Goal: Communication & Community: Answer question/provide support

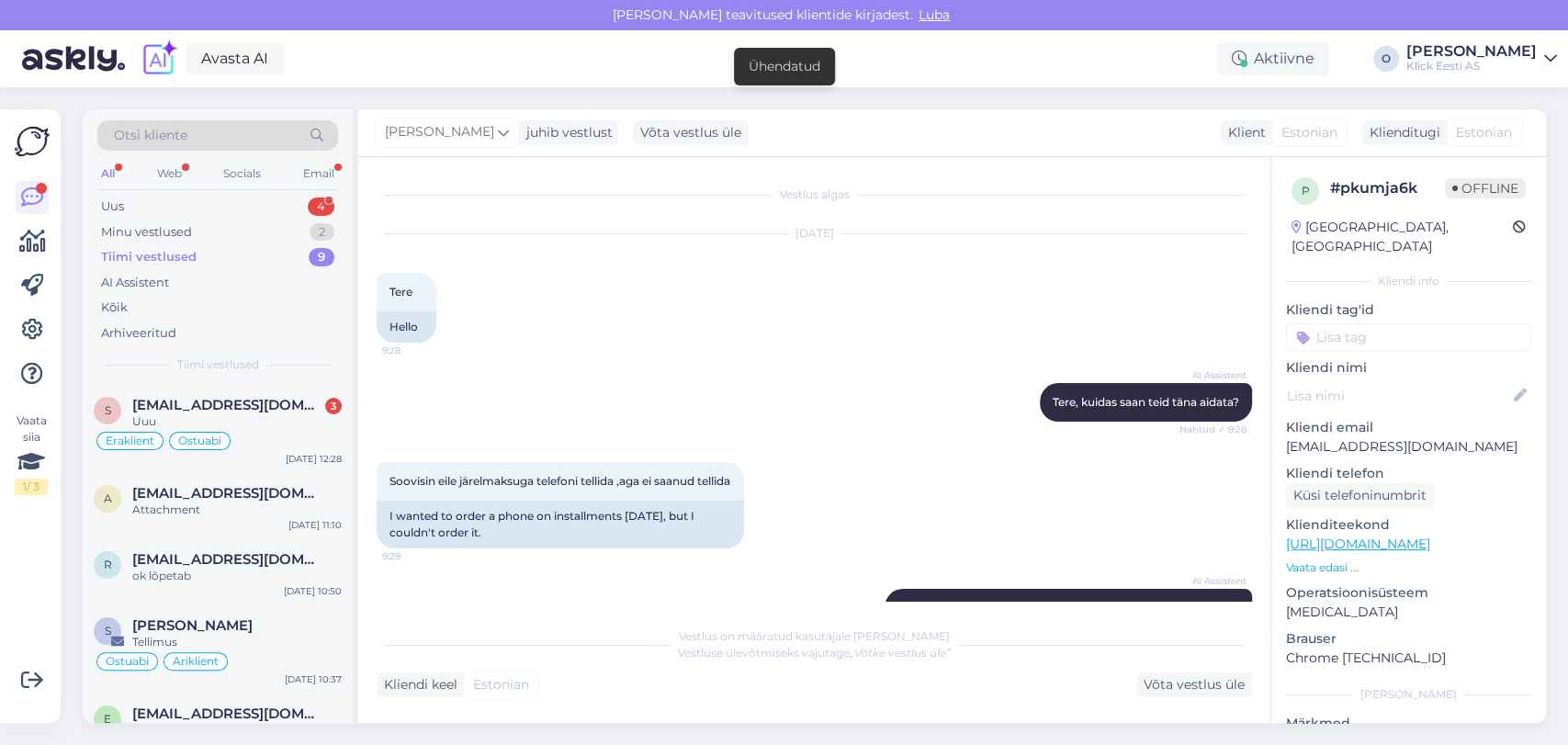
scroll to position [572, 0]
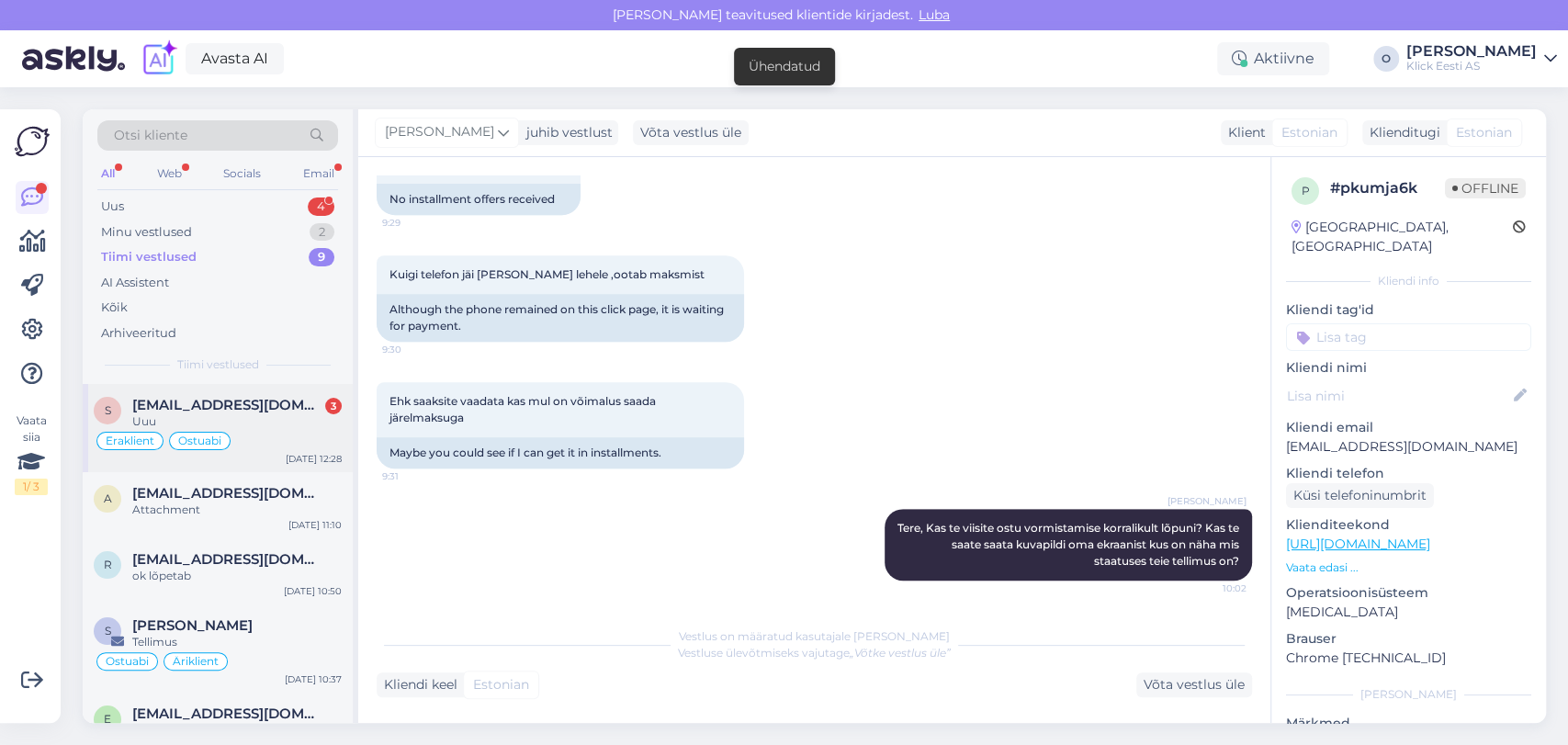
click at [208, 400] on span "[EMAIL_ADDRESS][DOMAIN_NAME]" at bounding box center [227, 405] width 191 height 16
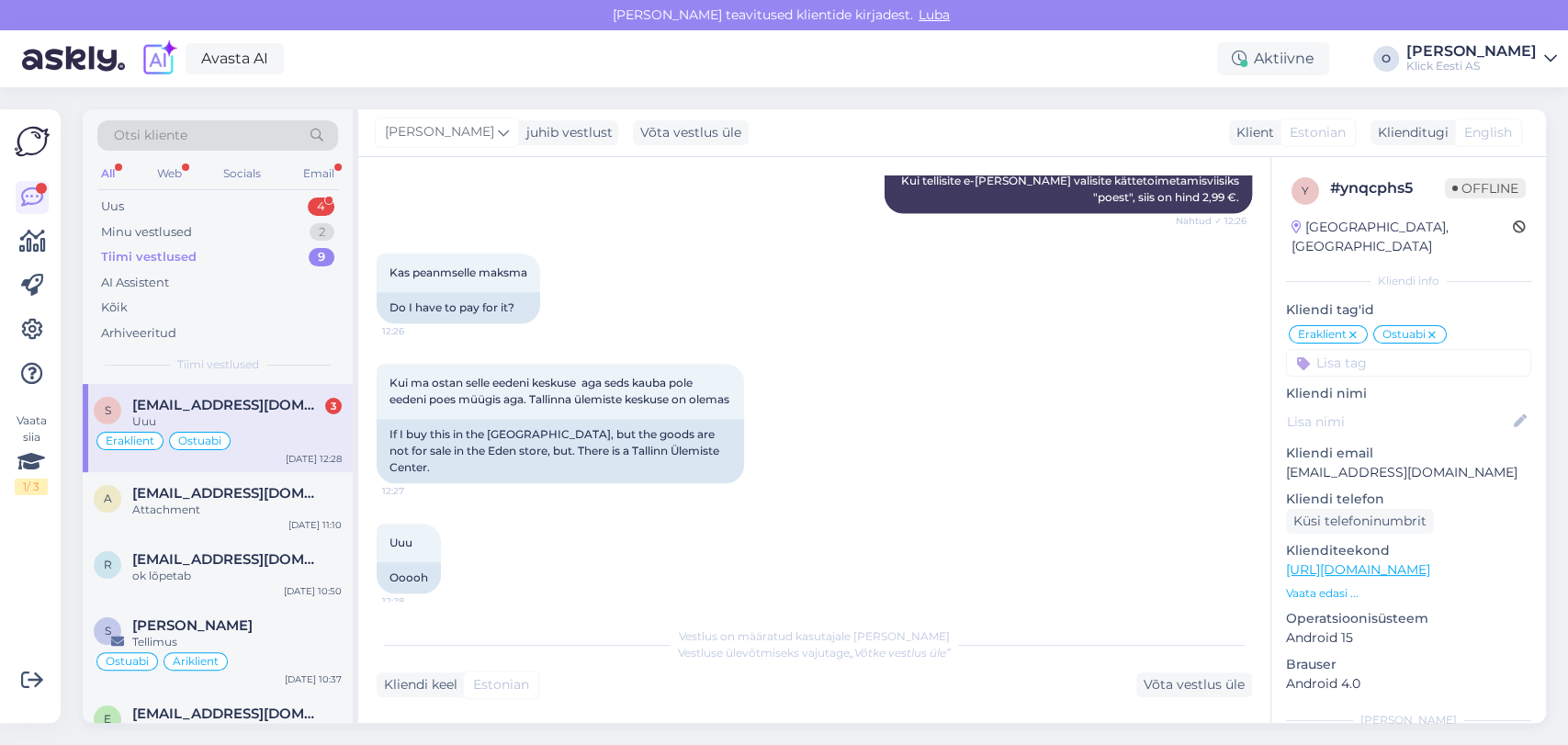
scroll to position [766, 0]
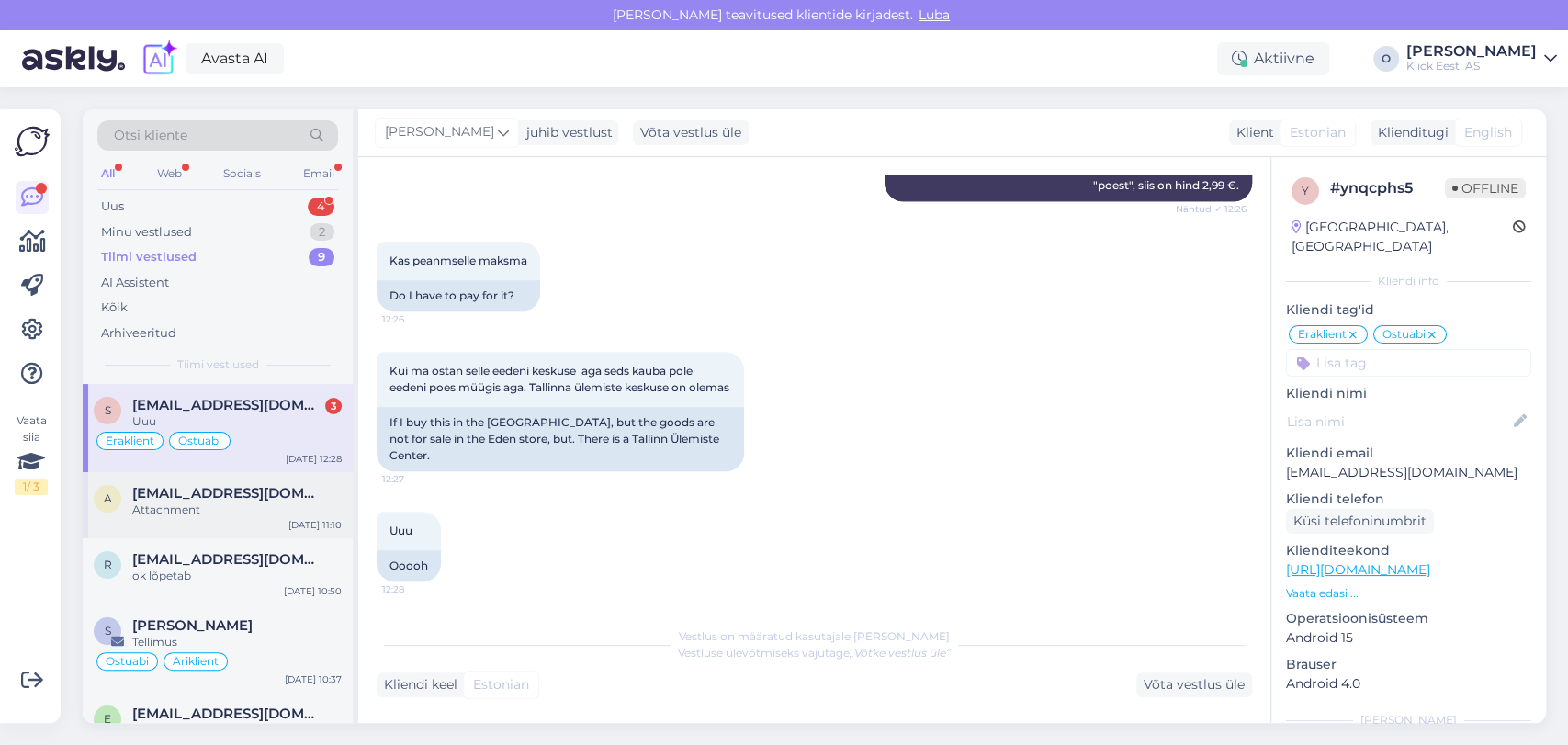
click at [211, 489] on span "[EMAIL_ADDRESS][DOMAIN_NAME]" at bounding box center [227, 492] width 191 height 16
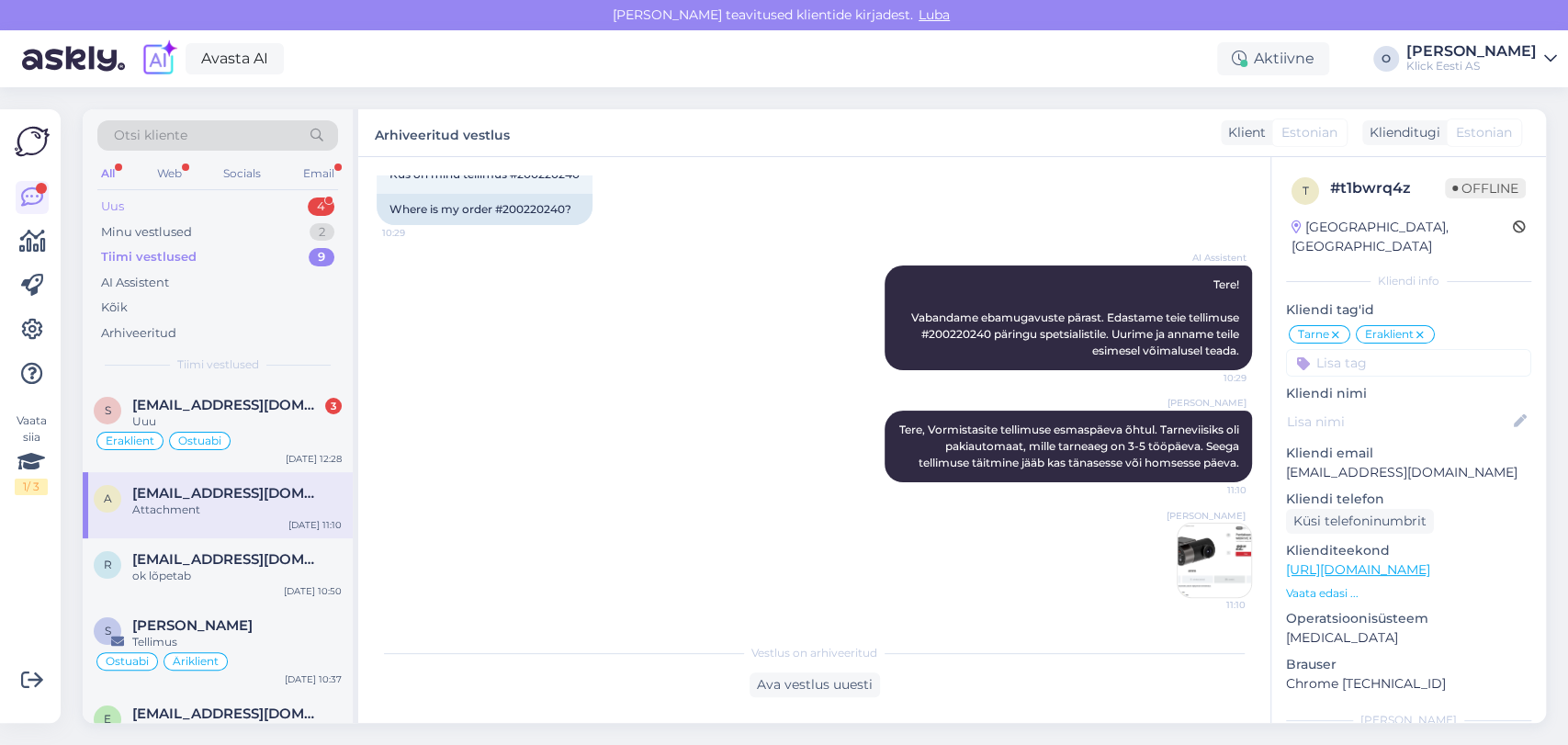
click at [208, 208] on div "Uus 4" at bounding box center [217, 206] width 240 height 26
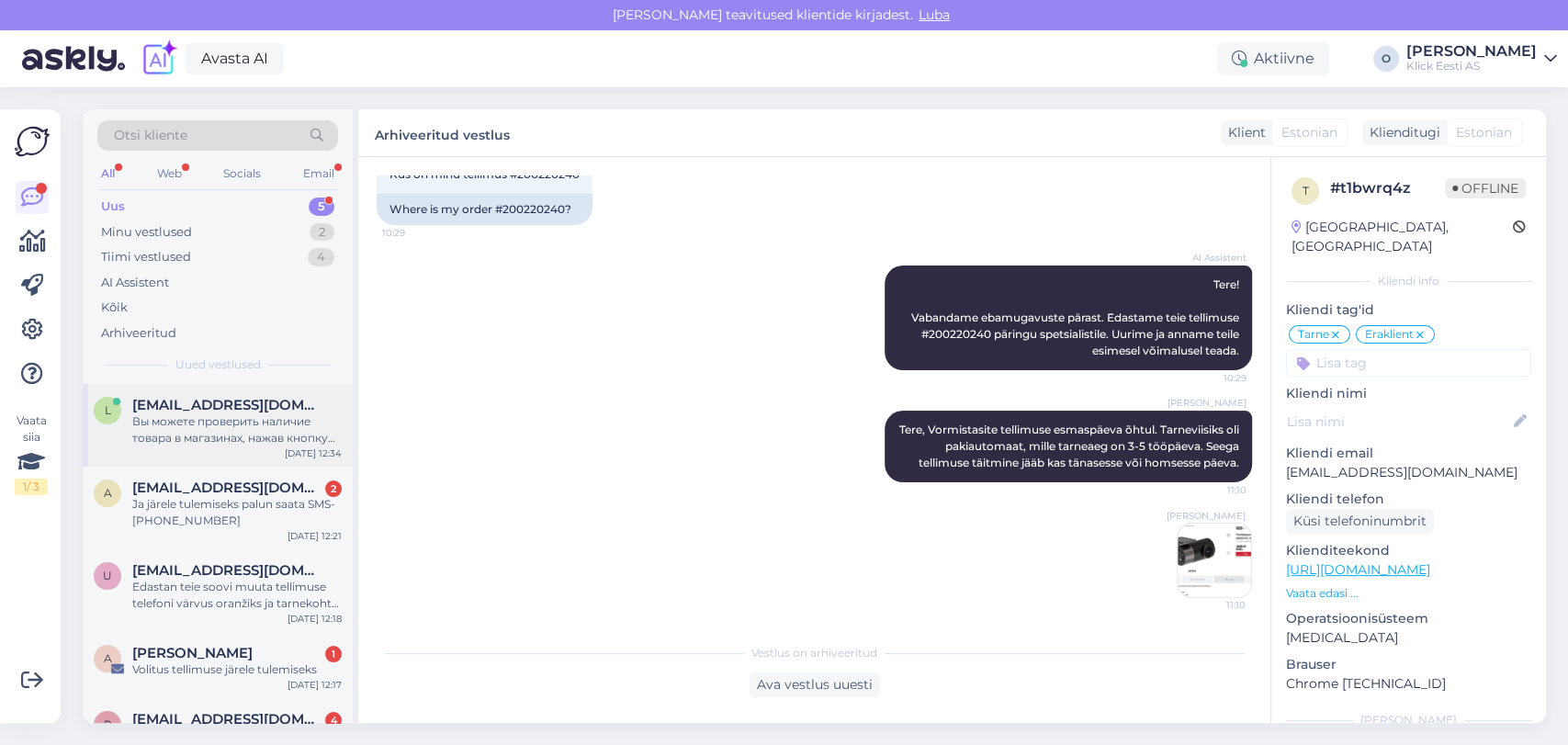
click at [178, 413] on div "Вы можете проверить наличие товара в магазинах, нажав кнопку «Наличие в магазин…" at bounding box center [237, 430] width 209 height 33
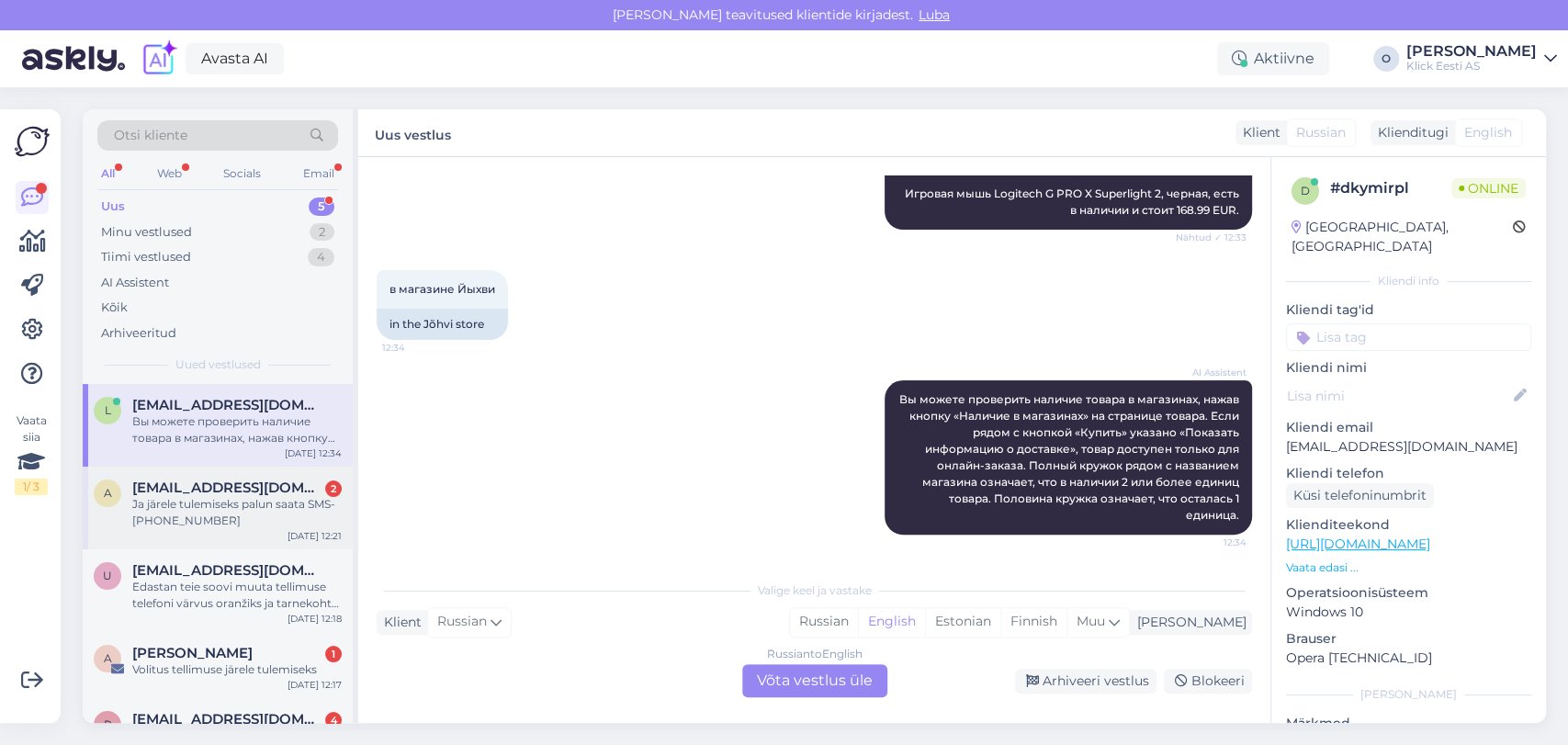
click at [197, 497] on div "Ja järele tulemiseks palun saata SMS- [PHONE_NUMBER]" at bounding box center [237, 512] width 209 height 33
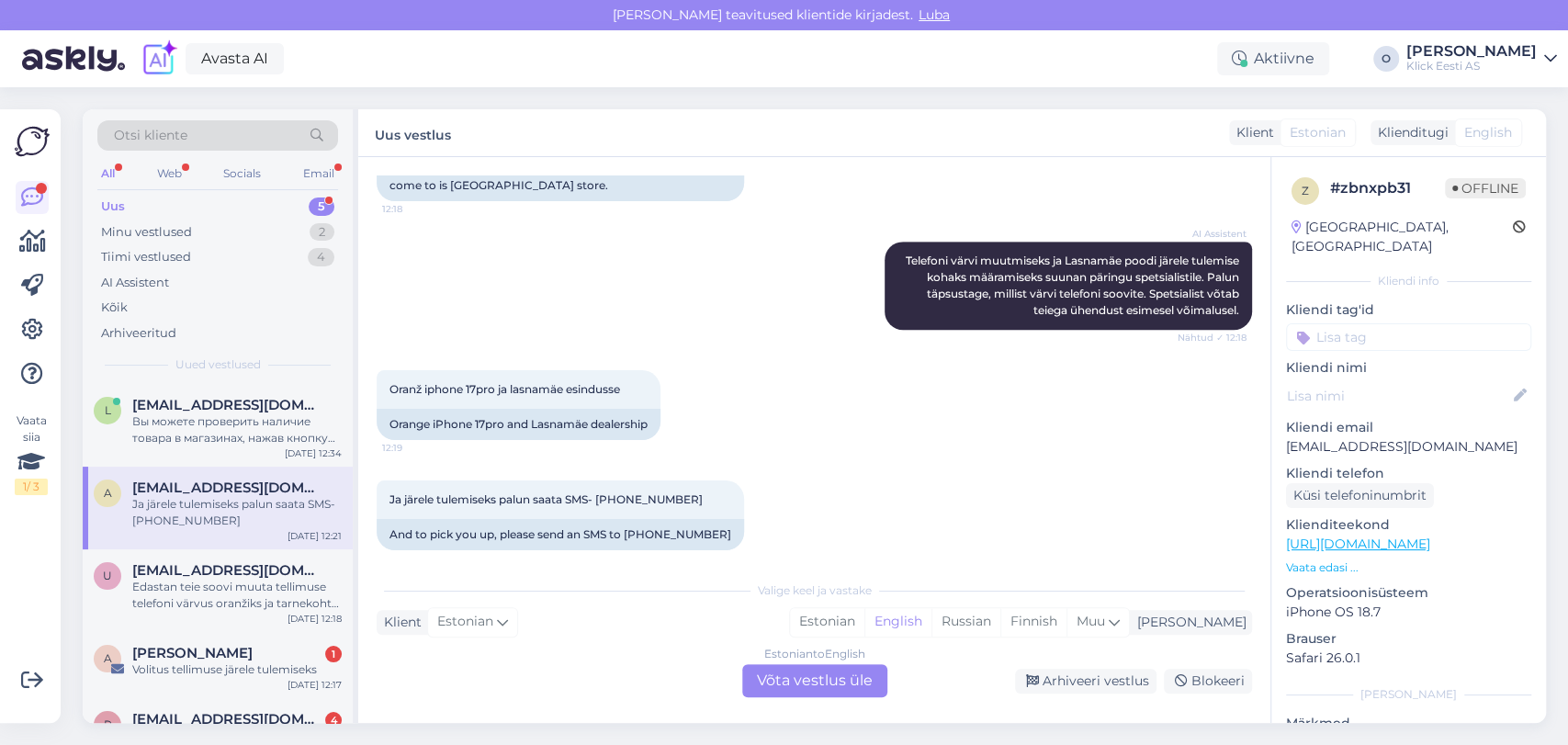
click at [197, 497] on div "Ja järele tulemiseks palun saata SMS- [PHONE_NUMBER]" at bounding box center [237, 512] width 209 height 33
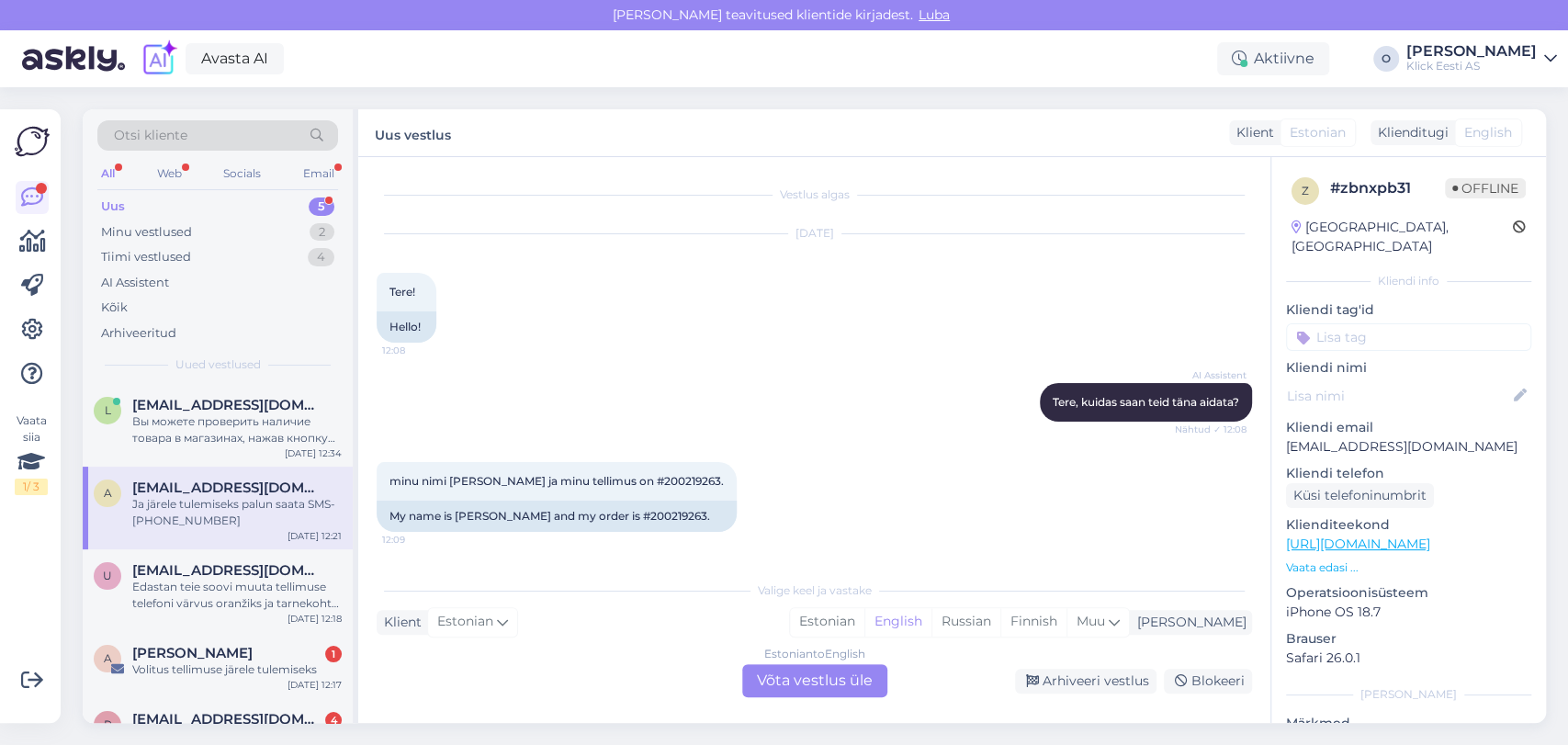
click at [197, 497] on div "Ja järele tulemiseks palun saata SMS- [PHONE_NUMBER]" at bounding box center [237, 512] width 209 height 33
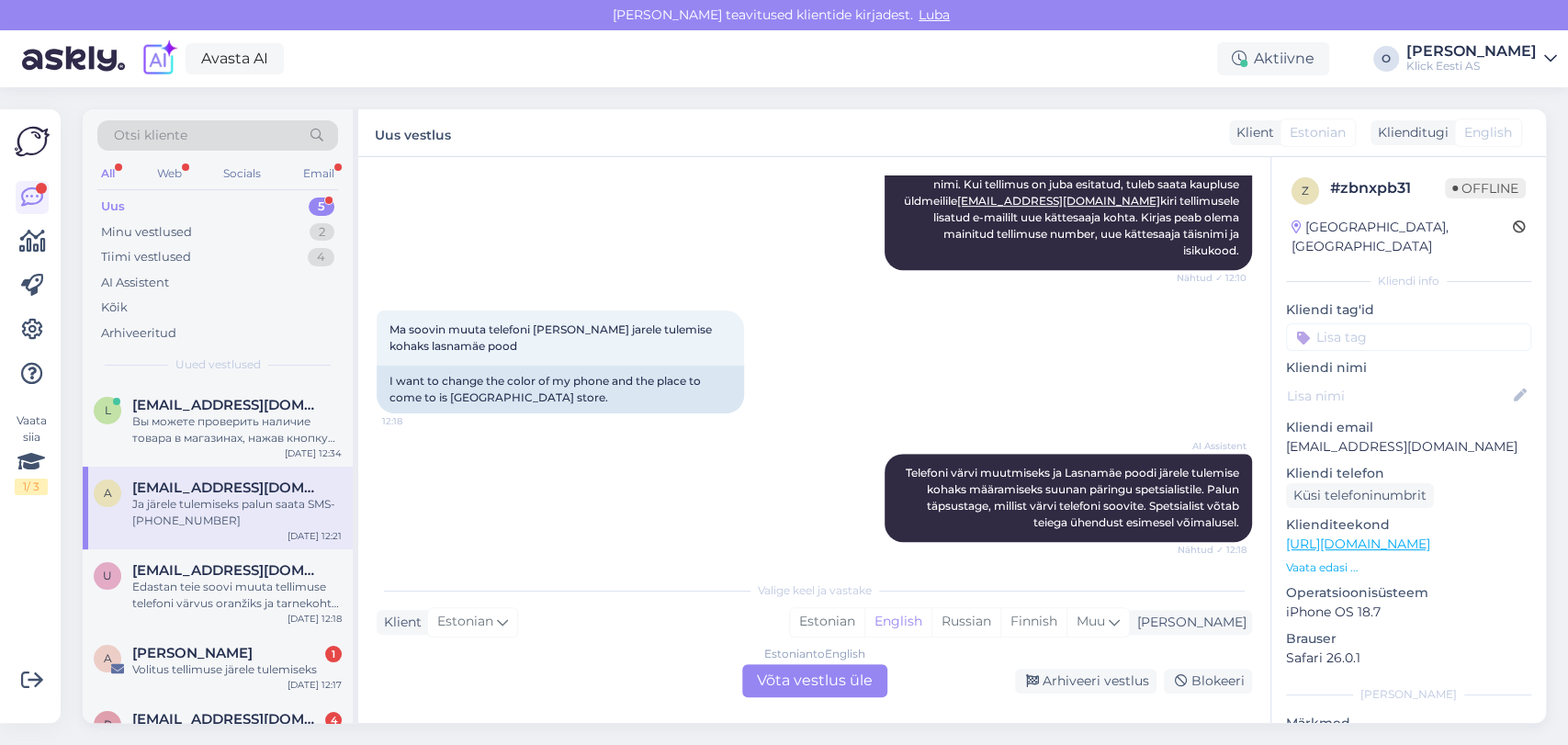
scroll to position [873, 0]
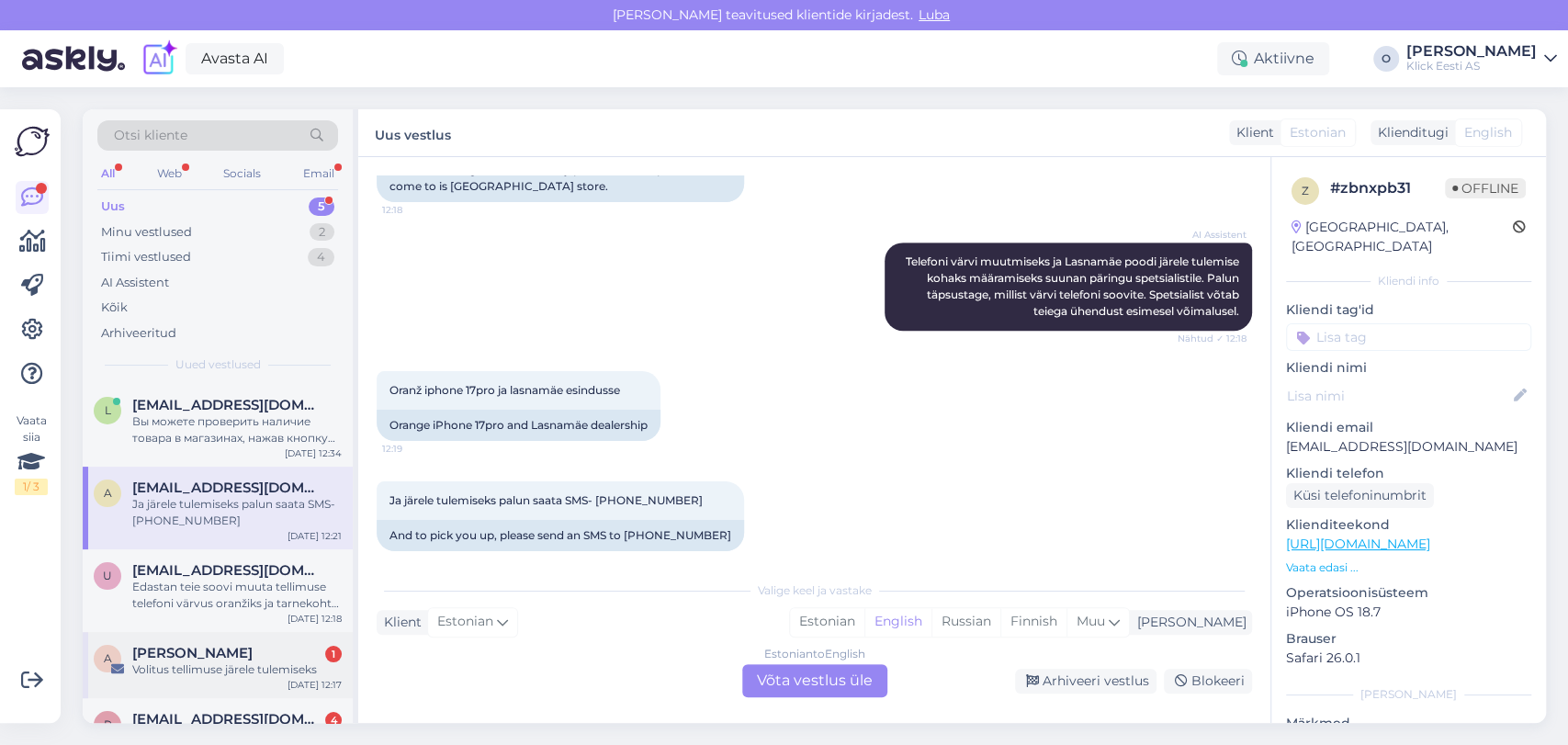
click at [328, 649] on div "1" at bounding box center [333, 654] width 16 height 16
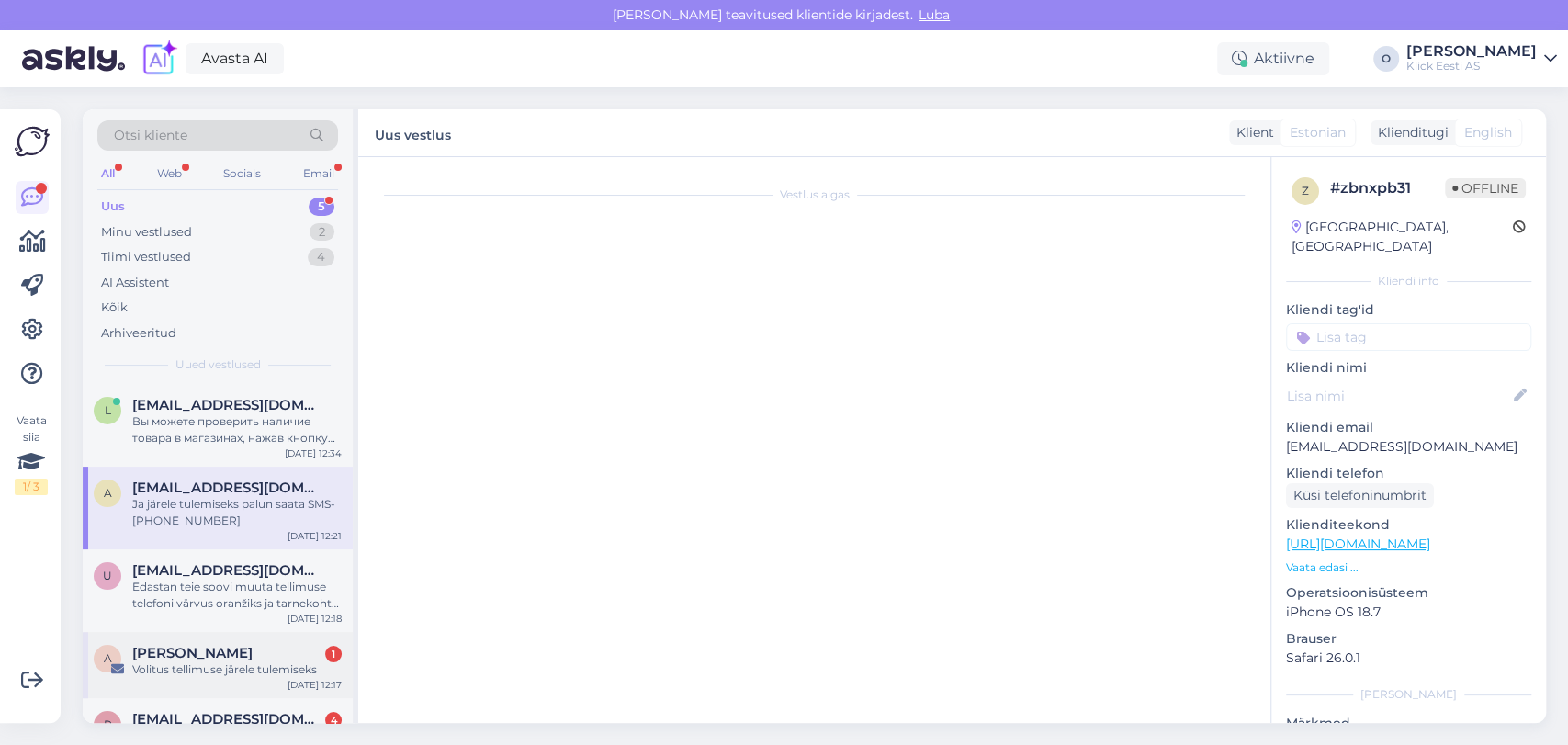
scroll to position [0, 0]
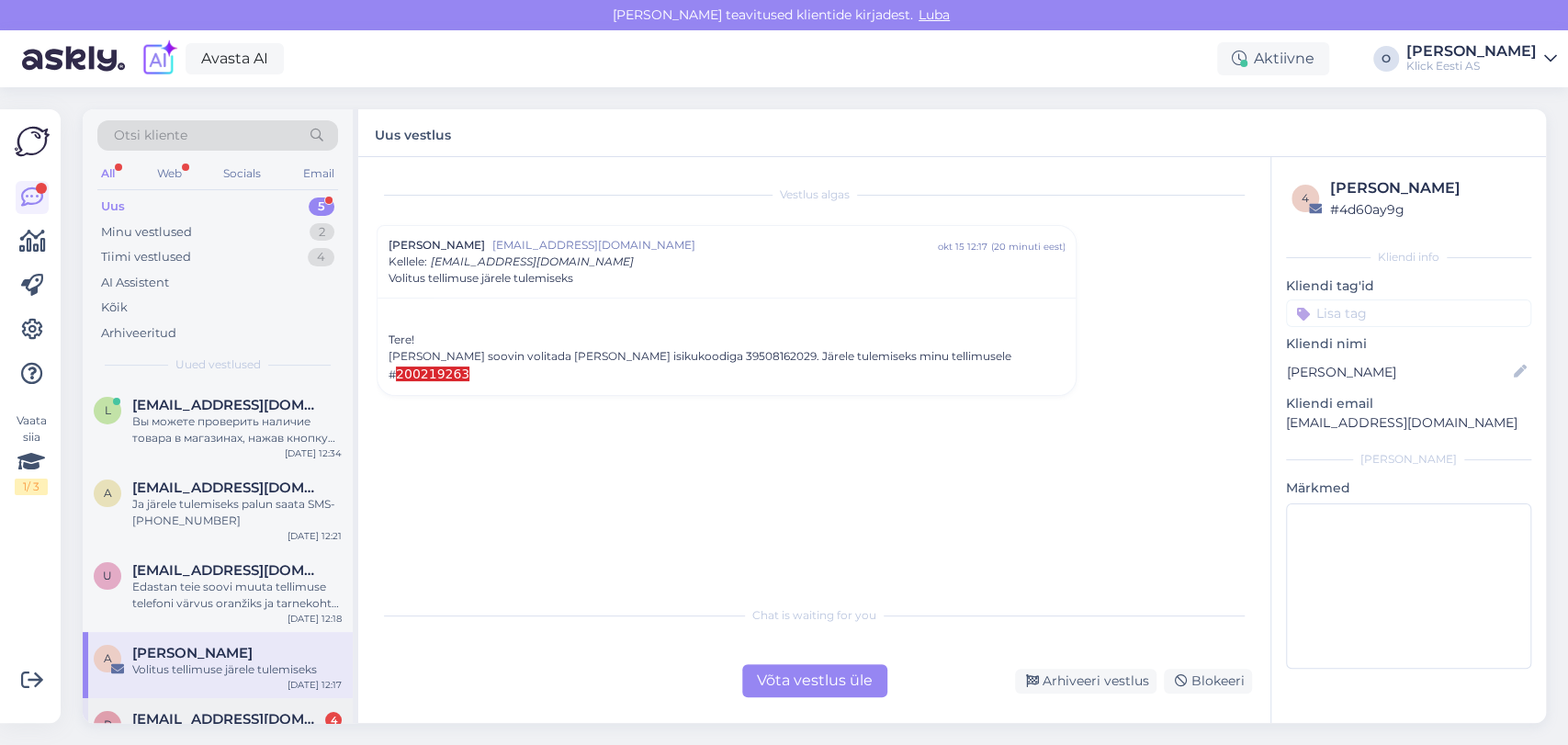
click at [189, 698] on div "P [EMAIL_ADDRESS][DOMAIN_NAME] 4 [PERSON_NAME] viin masina tagasi. [DATE] 12:17" at bounding box center [218, 732] width 270 height 67
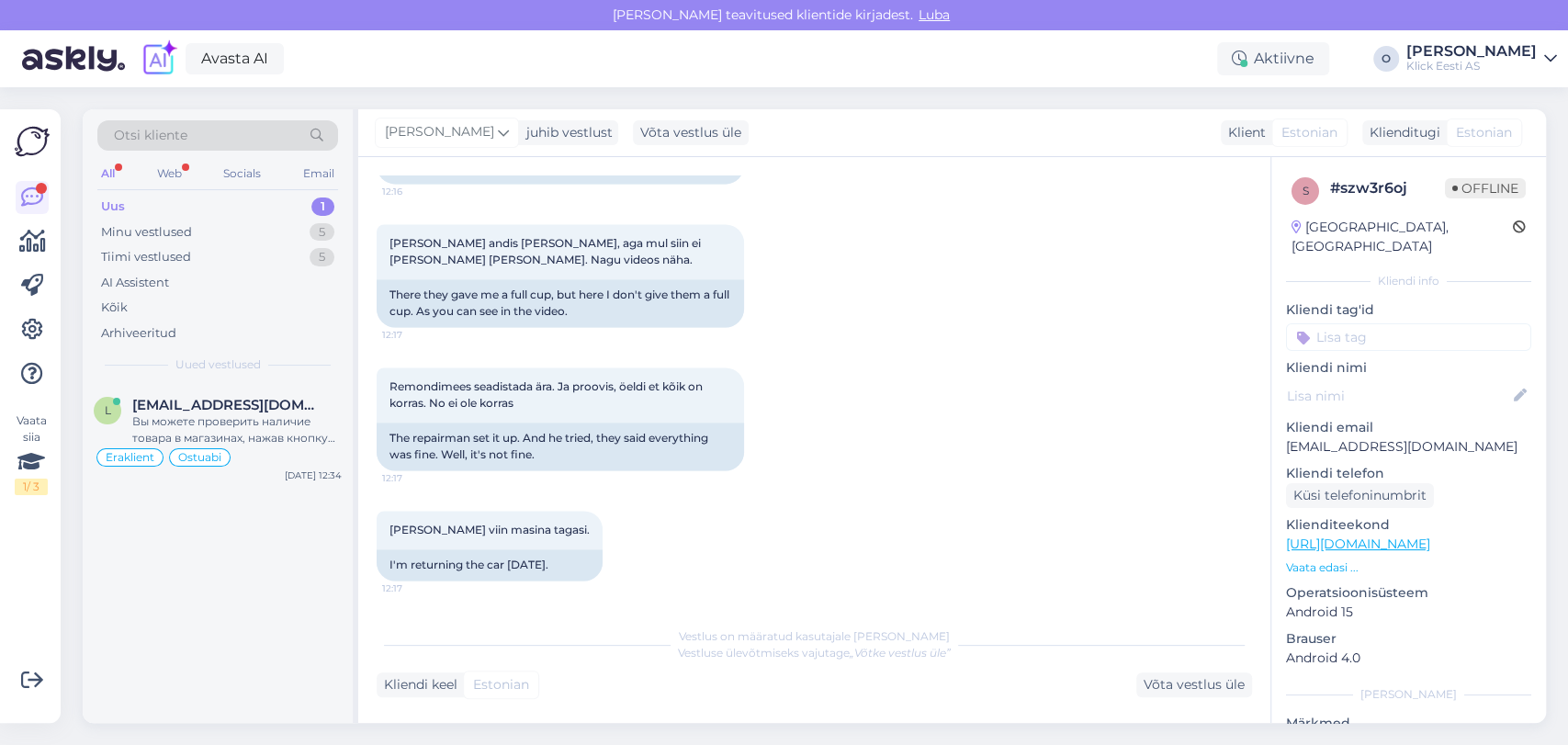
scroll to position [1774, 0]
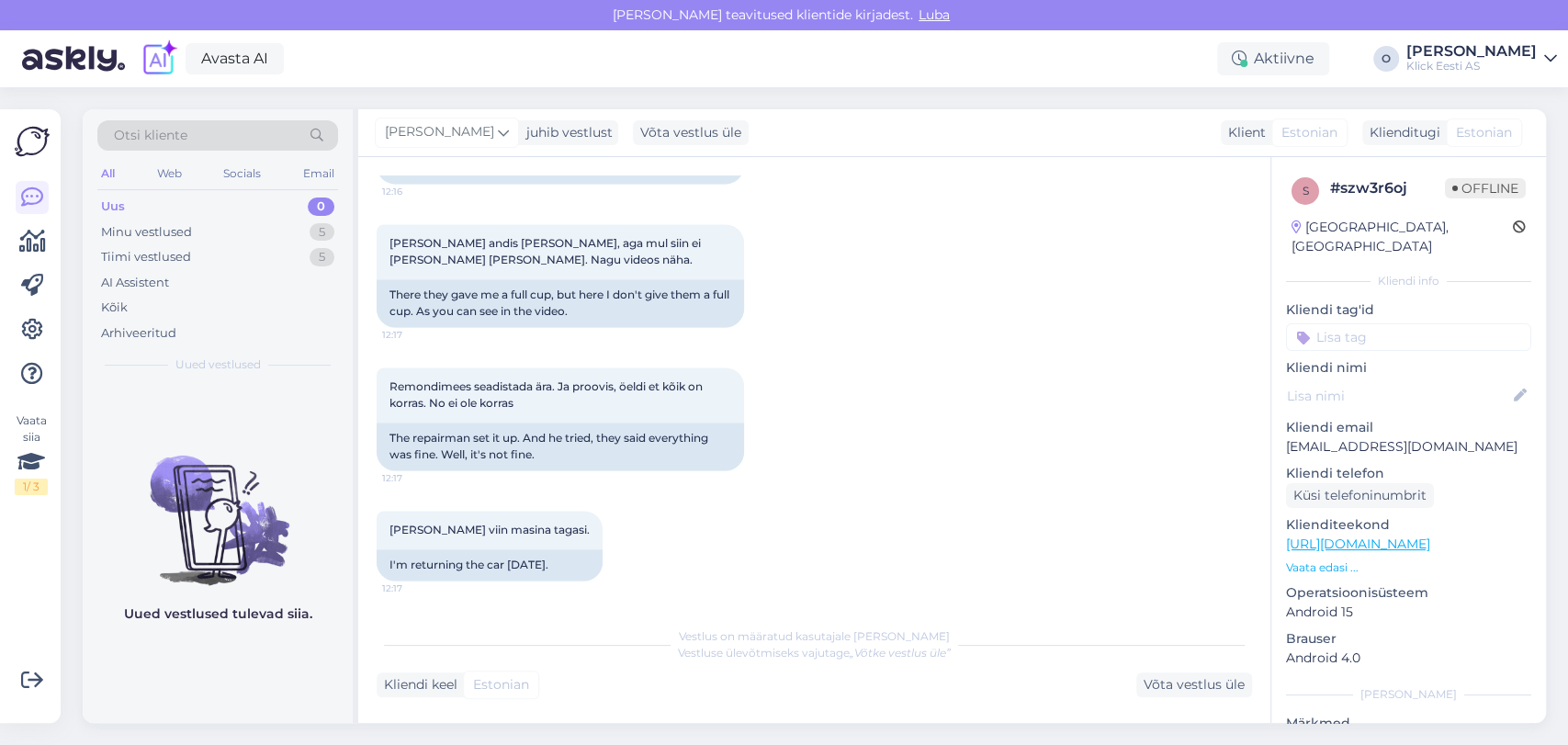
click at [219, 199] on div "Uus 0" at bounding box center [217, 206] width 240 height 26
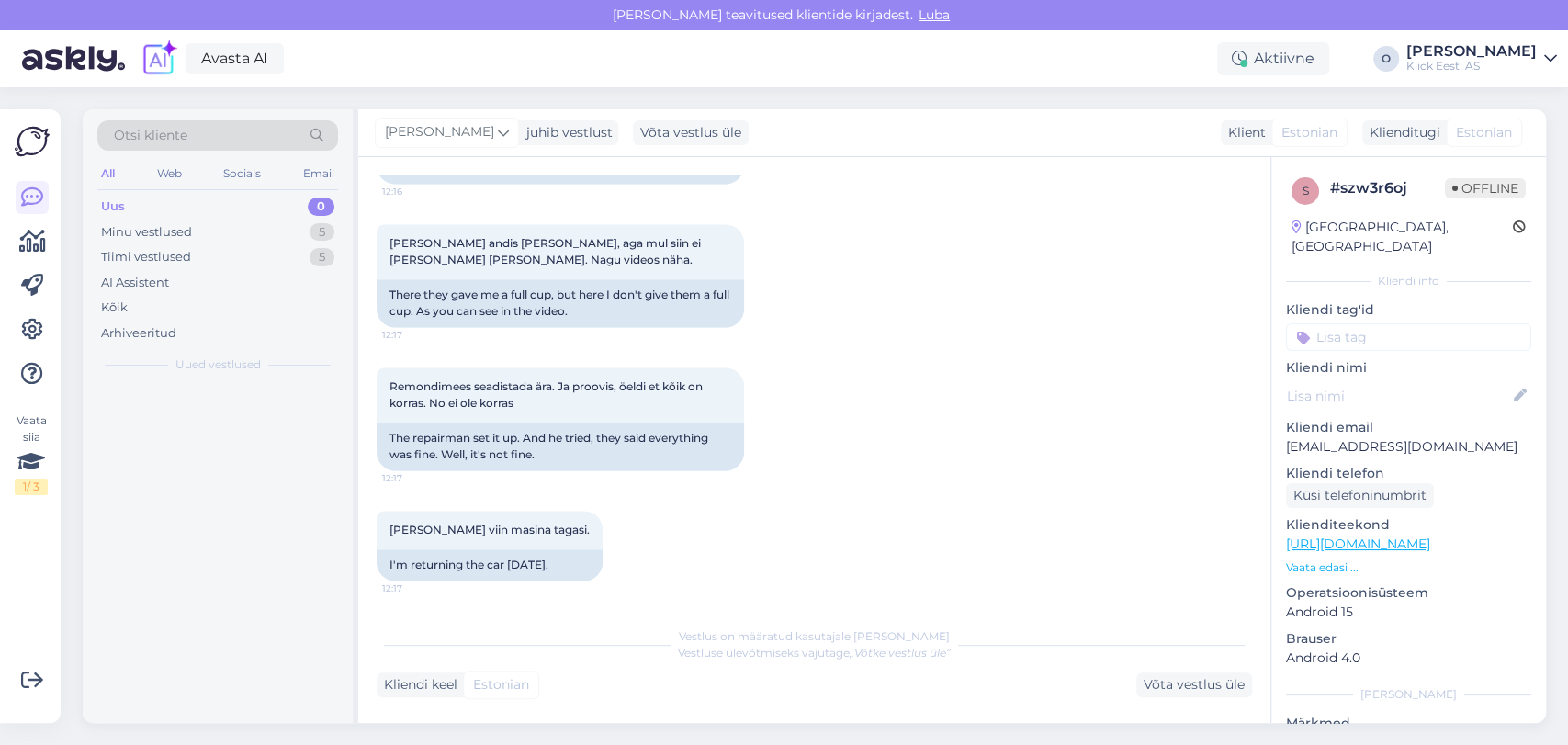
click at [219, 199] on div "Uus 0" at bounding box center [217, 206] width 240 height 26
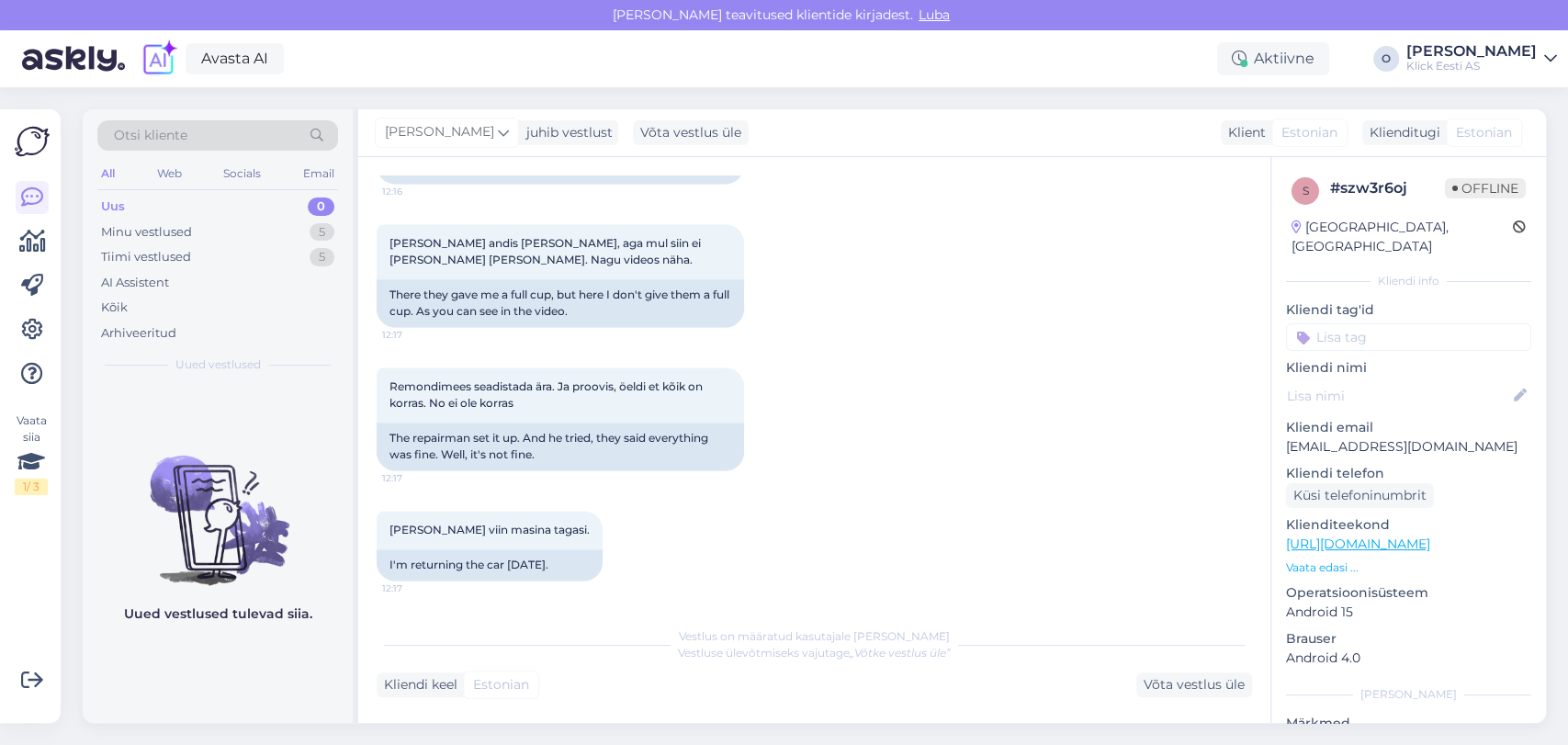
click at [219, 199] on div "Uus 0" at bounding box center [217, 206] width 240 height 26
click at [205, 261] on div "Tiimi vestlused 5" at bounding box center [217, 257] width 240 height 26
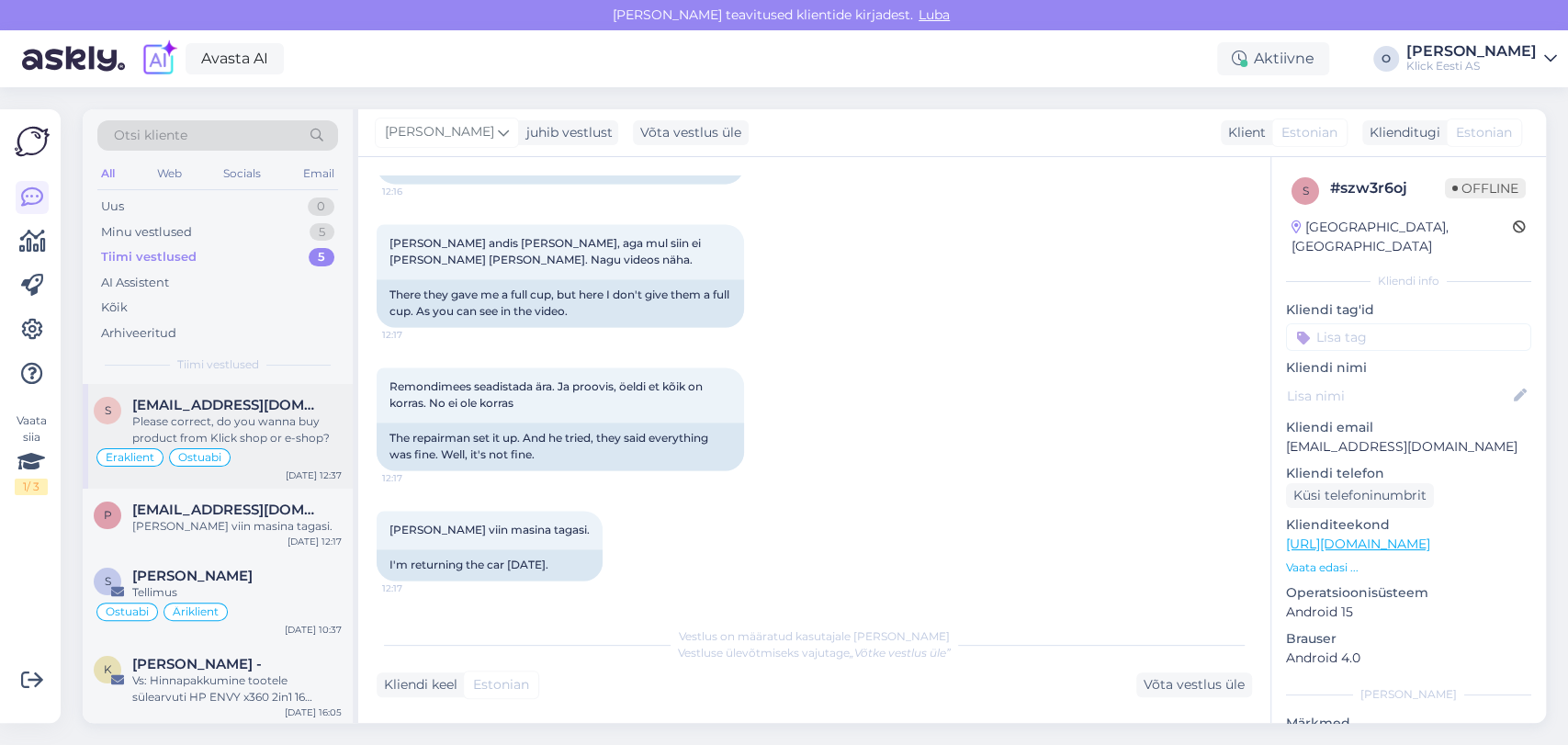
click at [191, 406] on span "[EMAIL_ADDRESS][DOMAIN_NAME]" at bounding box center [227, 405] width 191 height 16
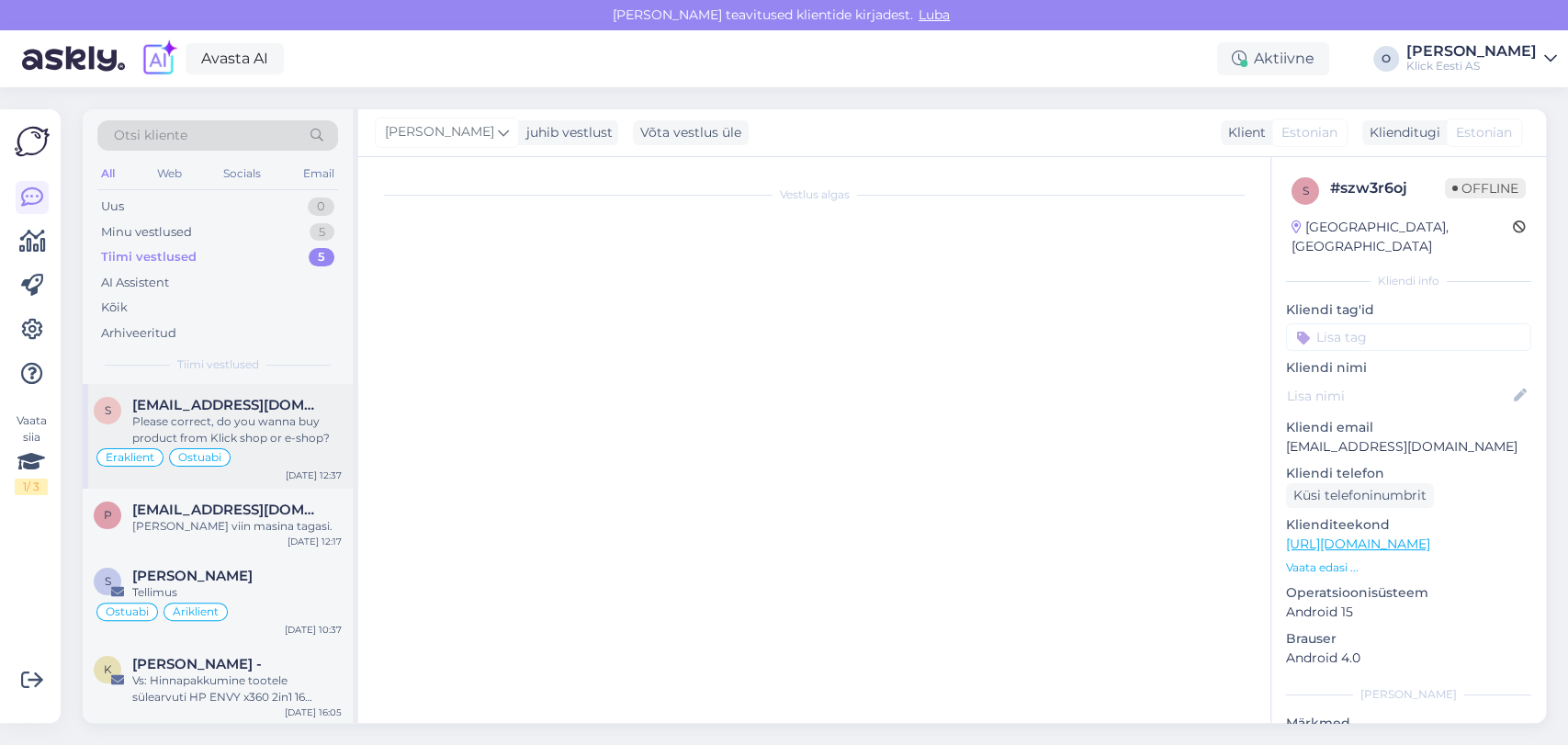
scroll to position [910, 0]
